Goal: Check status: Check status

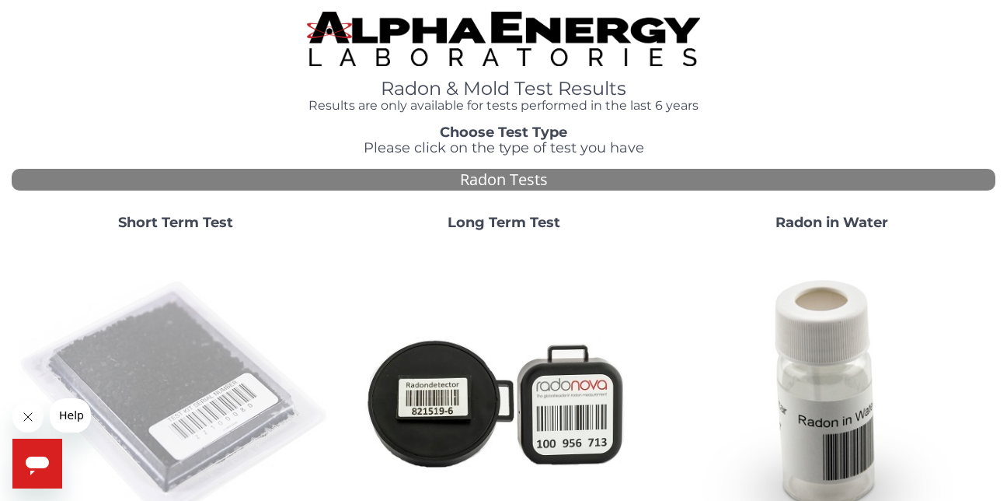
click at [186, 363] on img at bounding box center [176, 401] width 316 height 316
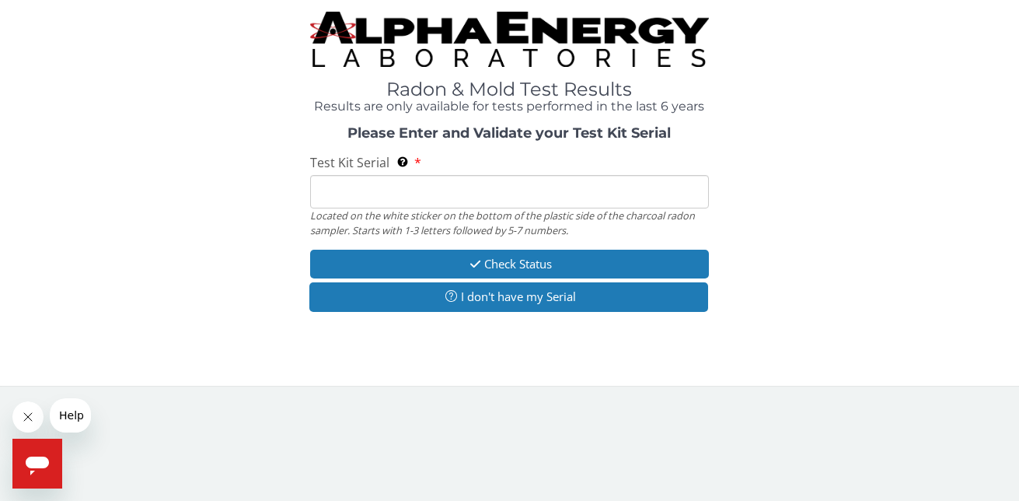
click at [330, 183] on input "Test Kit Serial Located on the white sticker on the bottom of the plastic side …" at bounding box center [509, 191] width 398 height 33
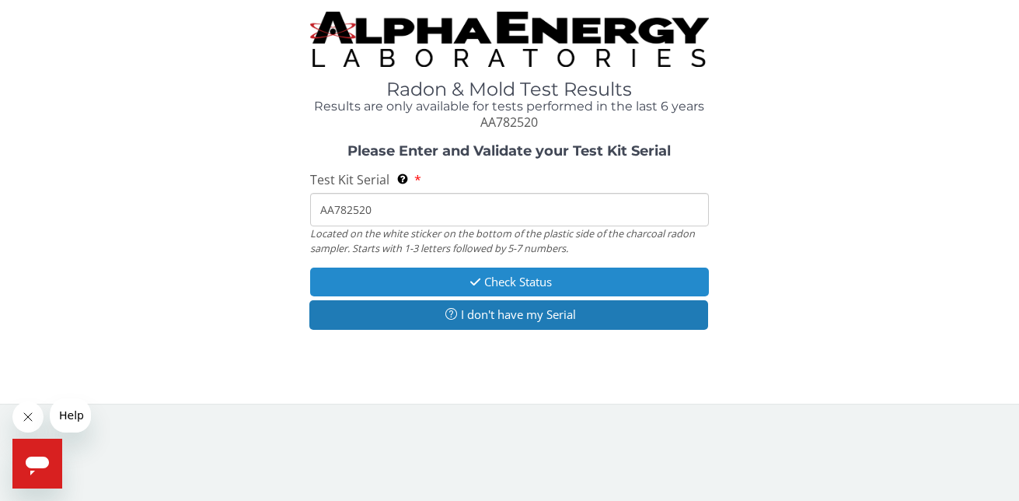
type input "AA782520"
click at [512, 279] on button "Check Status" at bounding box center [509, 281] width 398 height 29
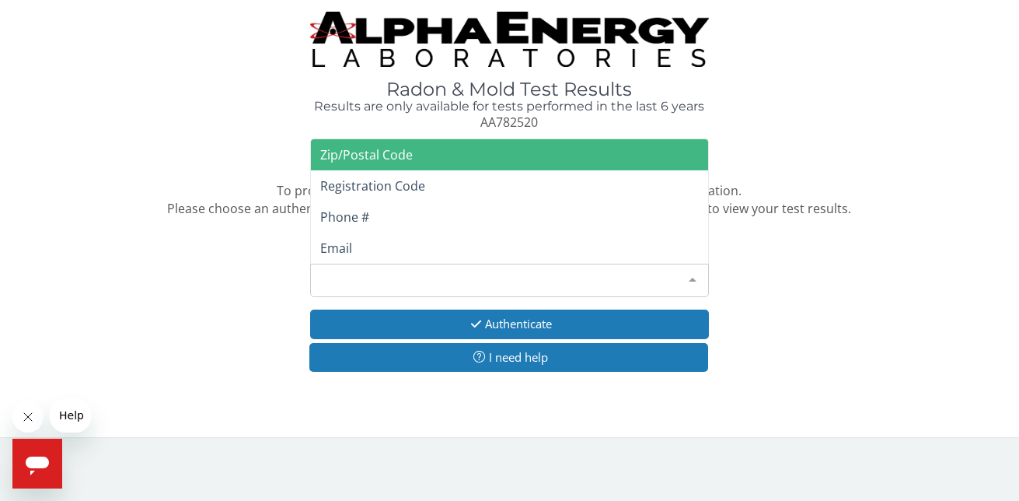
click at [692, 274] on div at bounding box center [692, 279] width 31 height 30
click at [378, 152] on span "Zip/Postal Code" at bounding box center [366, 154] width 93 height 17
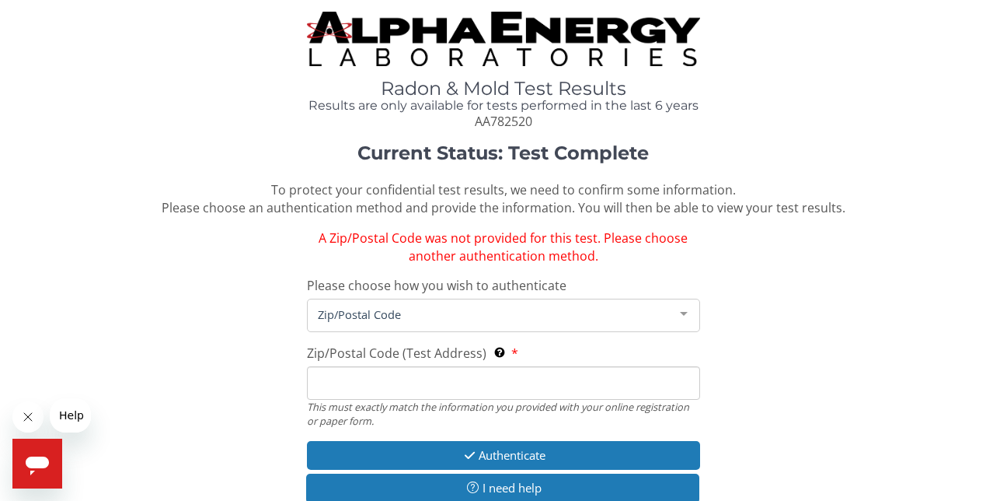
click at [680, 315] on div at bounding box center [683, 314] width 31 height 30
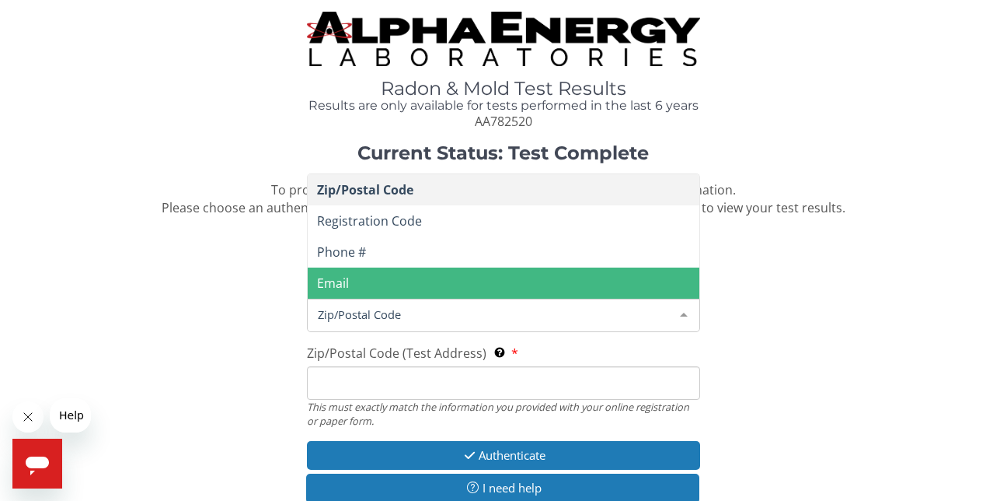
click at [361, 276] on span "Email" at bounding box center [504, 282] width 392 height 31
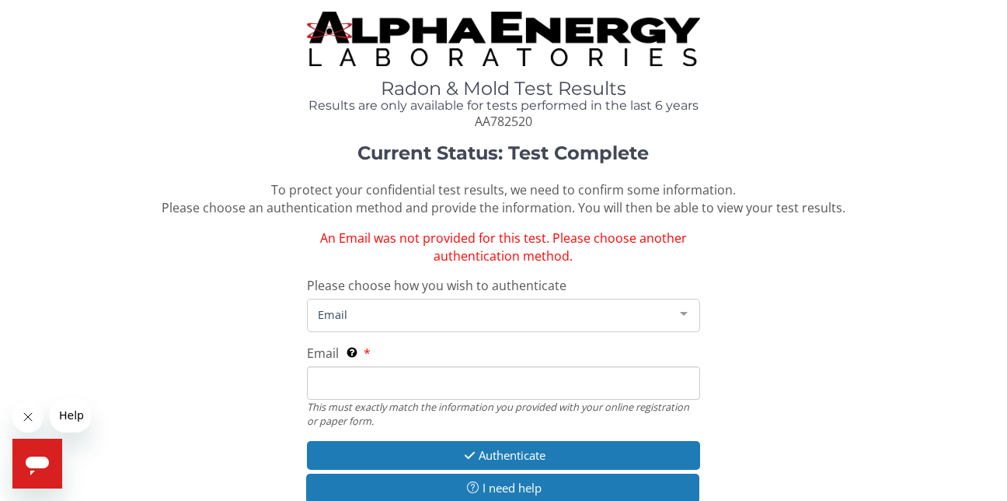
click at [361, 276] on span "Email" at bounding box center [504, 282] width 392 height 31
click at [344, 312] on span "Email" at bounding box center [491, 313] width 354 height 17
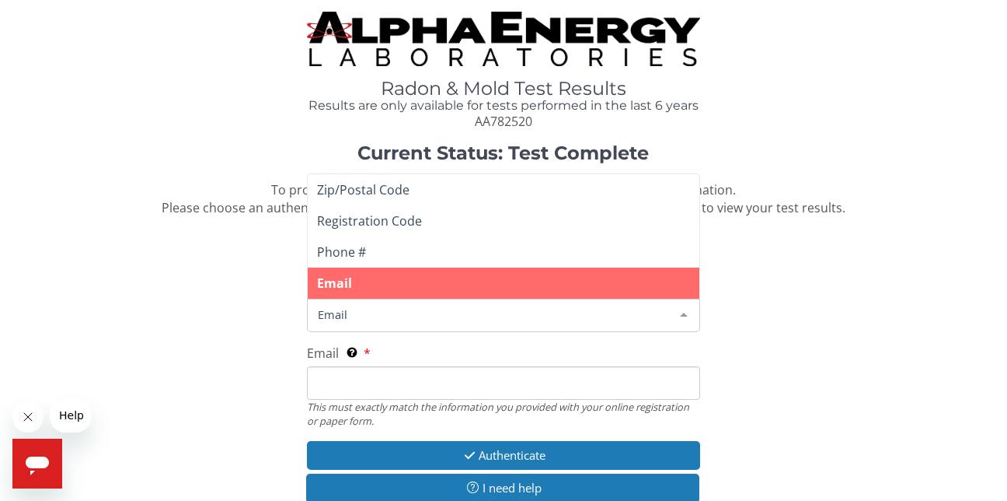
click at [330, 322] on span "Email" at bounding box center [491, 313] width 354 height 17
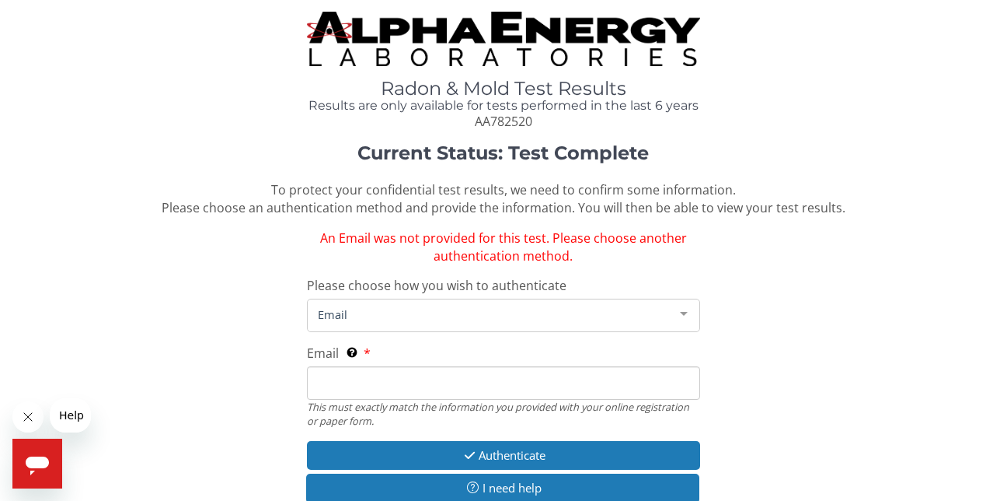
click at [328, 391] on input "Email This must exactly match the information you provided with your online reg…" at bounding box center [503, 382] width 393 height 33
type input "msfrey@venturecomm.net"
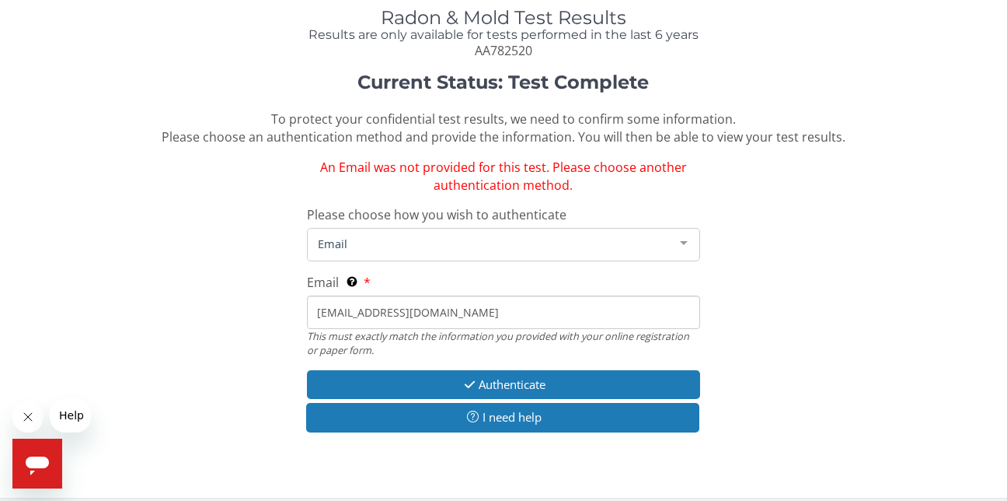
scroll to position [83, 0]
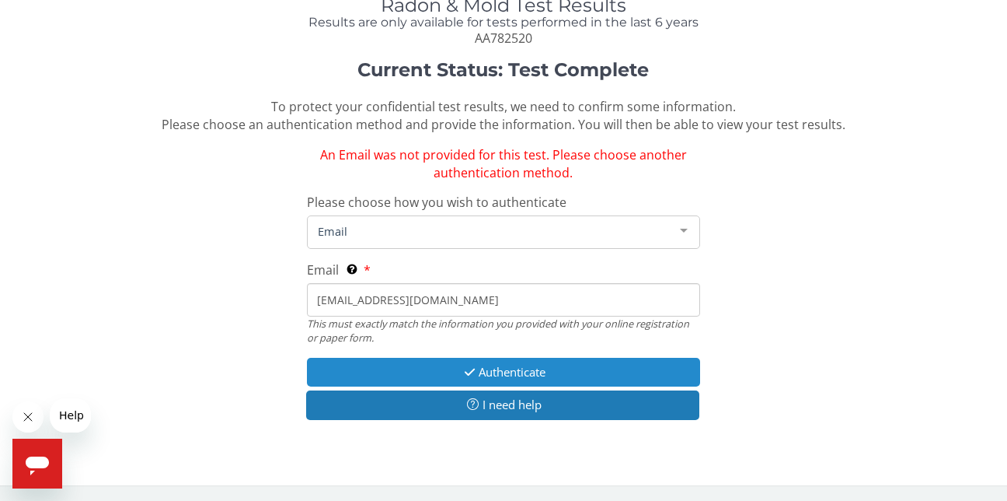
click at [493, 372] on button "Authenticate" at bounding box center [503, 372] width 393 height 29
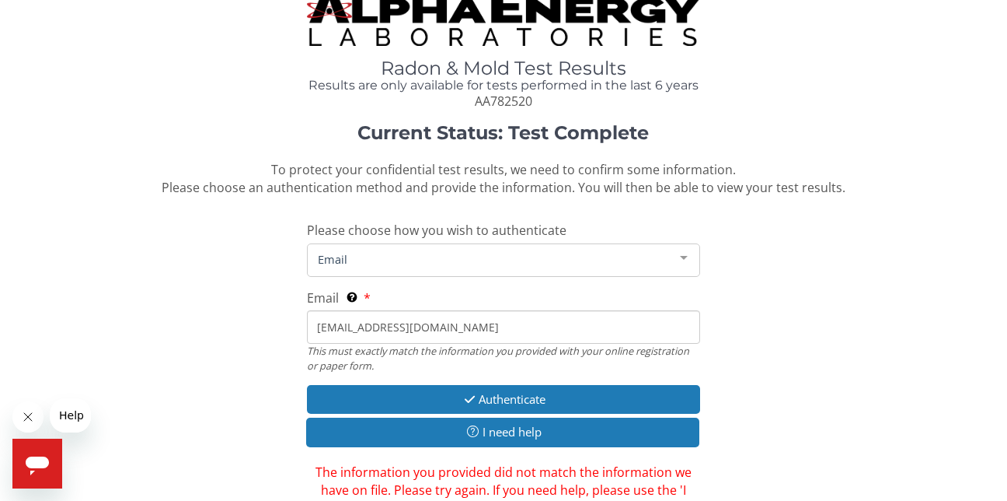
scroll to position [0, 0]
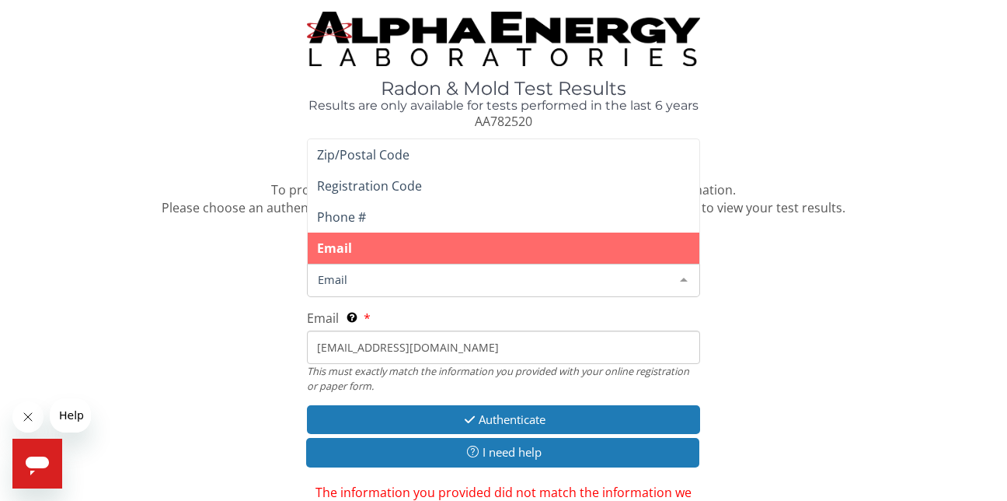
click at [682, 276] on div at bounding box center [683, 279] width 31 height 30
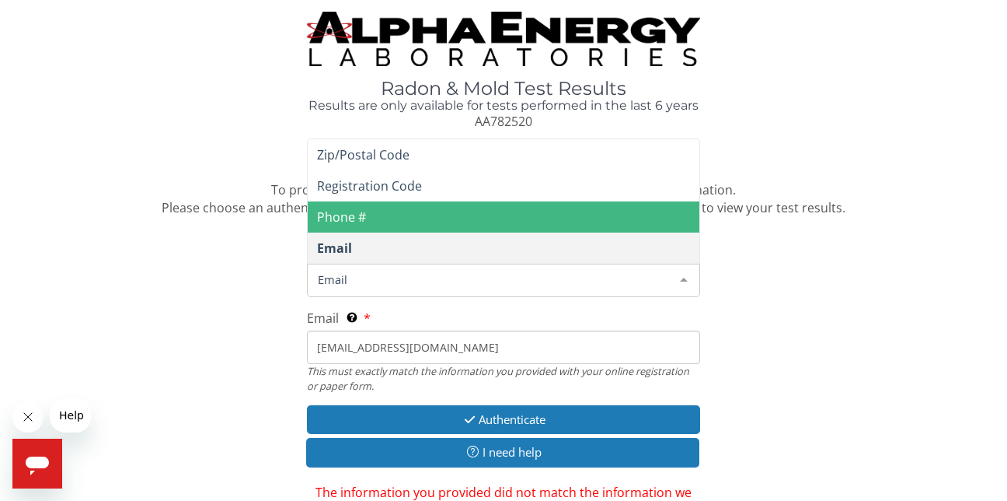
click at [363, 214] on span "Phone #" at bounding box center [341, 216] width 49 height 17
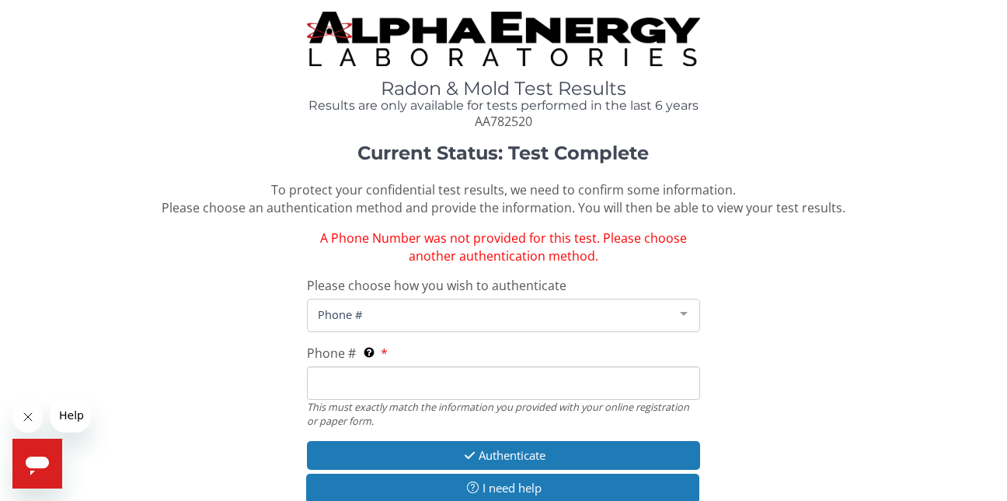
click at [363, 214] on span "Registration Code" at bounding box center [369, 220] width 105 height 17
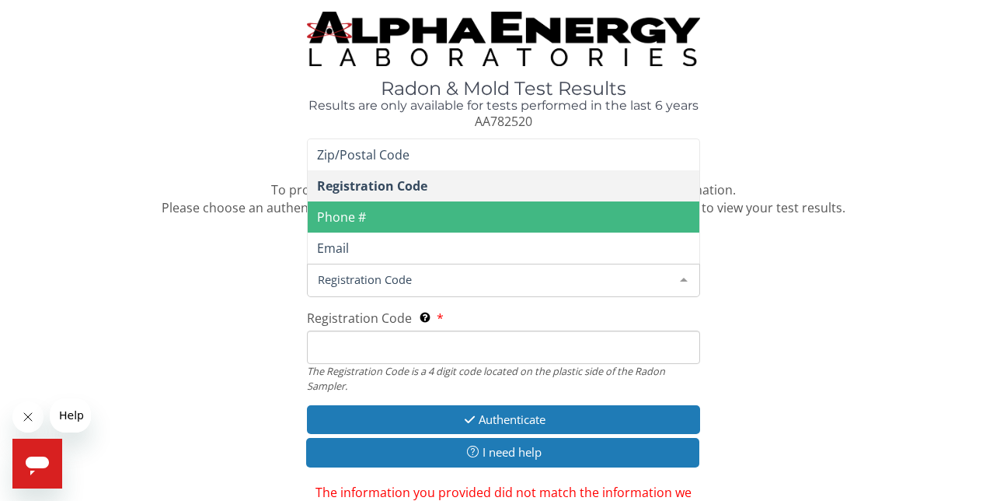
click at [682, 278] on div at bounding box center [683, 279] width 31 height 30
click at [354, 218] on span "Phone #" at bounding box center [341, 216] width 49 height 17
click at [354, 194] on span "Registration Code" at bounding box center [372, 185] width 110 height 17
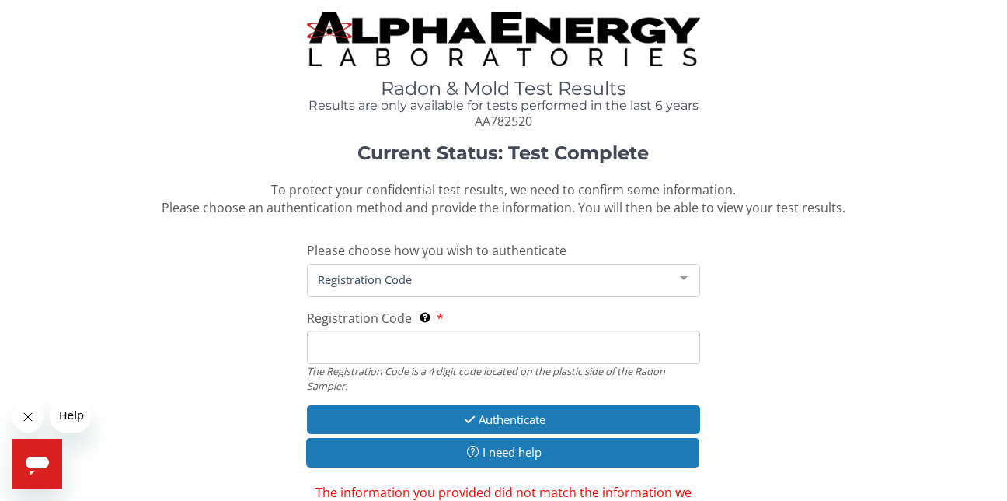
click at [686, 281] on div at bounding box center [683, 279] width 31 height 30
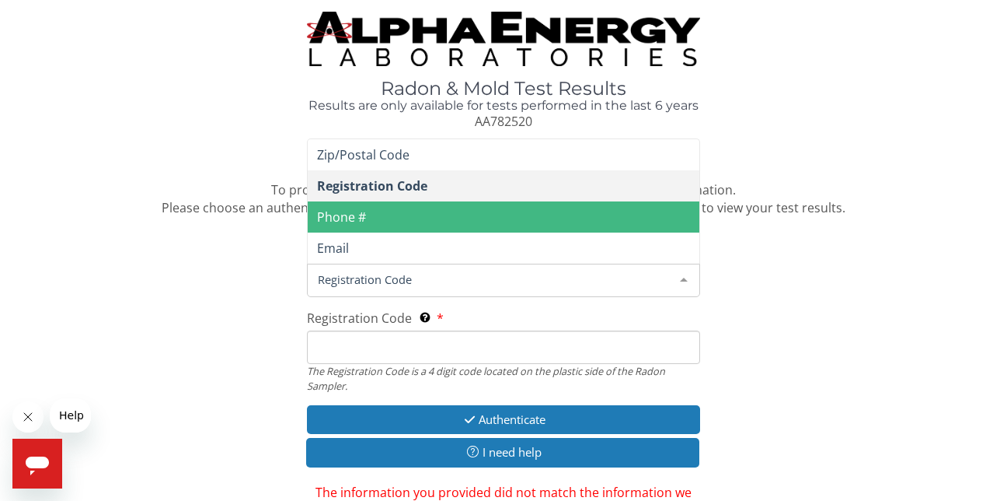
click at [340, 218] on span "Phone #" at bounding box center [341, 216] width 49 height 17
click at [340, 194] on span "Registration Code" at bounding box center [372, 185] width 110 height 17
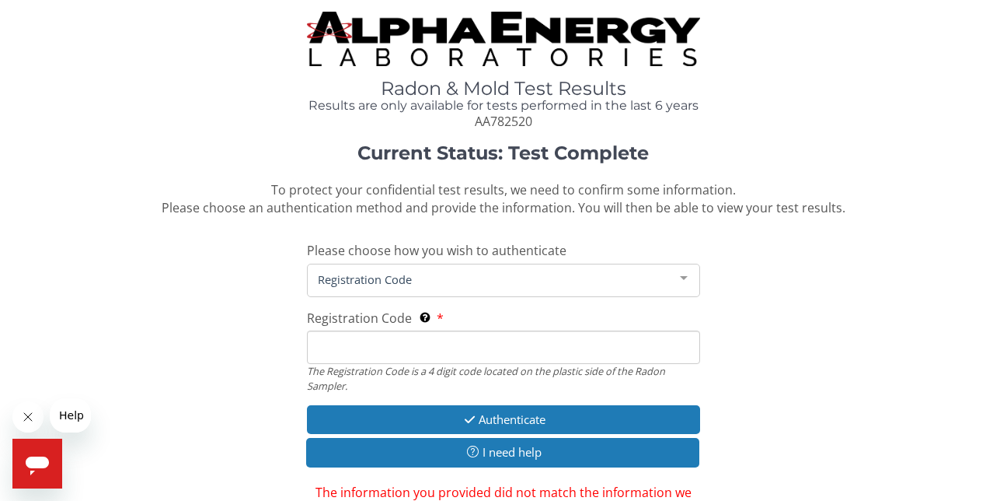
click at [339, 347] on input "Registration Code The Registration Code is a 4 digit code located on the plasti…" at bounding box center [503, 346] width 393 height 33
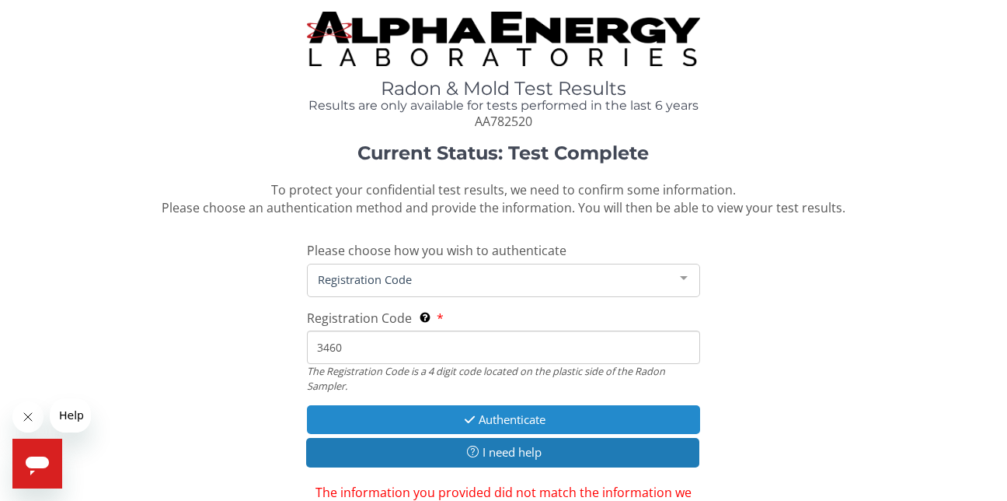
type input "3460"
click at [513, 415] on button "Authenticate" at bounding box center [503, 419] width 393 height 29
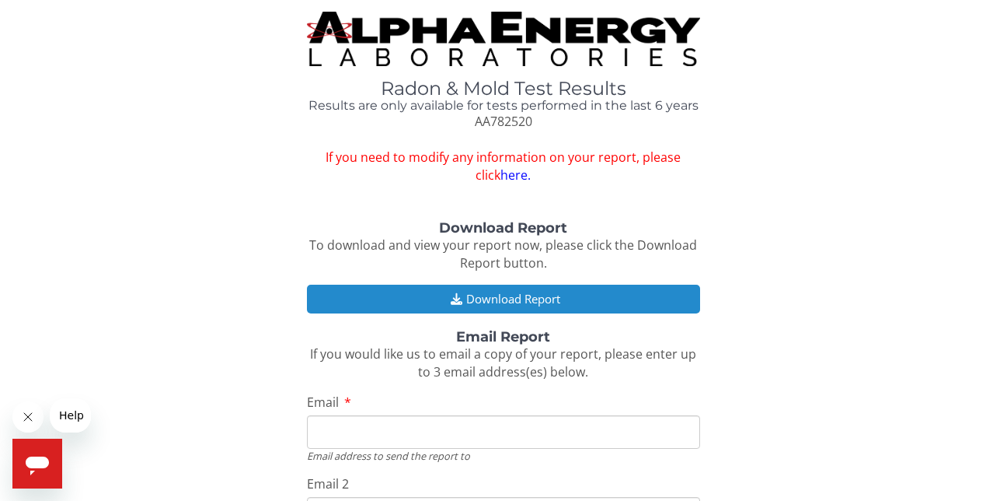
click at [503, 292] on button "Download Report" at bounding box center [503, 298] width 393 height 29
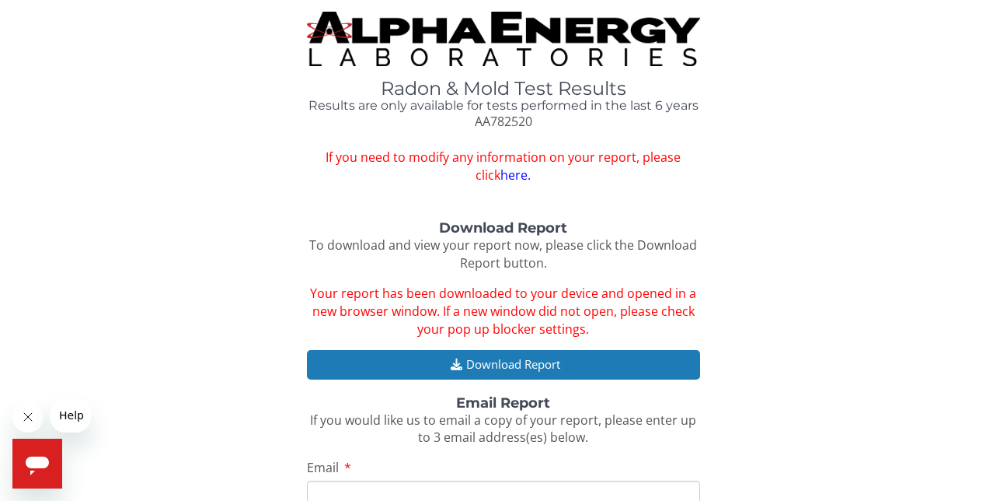
click at [501, 172] on link "here." at bounding box center [516, 174] width 30 height 17
